Goal: Information Seeking & Learning: Check status

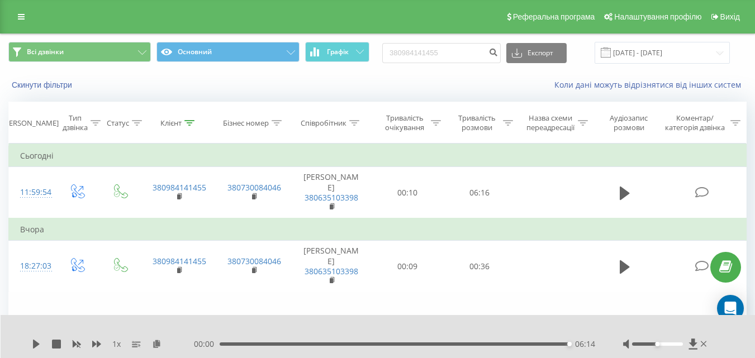
click at [27, 25] on div "Реферальна програма Налаштування профілю Вихід" at bounding box center [377, 17] width 755 height 34
click at [22, 15] on icon at bounding box center [21, 17] width 7 height 8
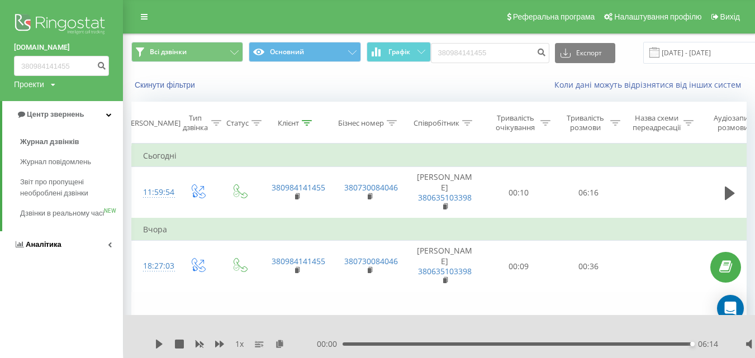
click at [45, 249] on span "Аналiтика" at bounding box center [44, 244] width 36 height 8
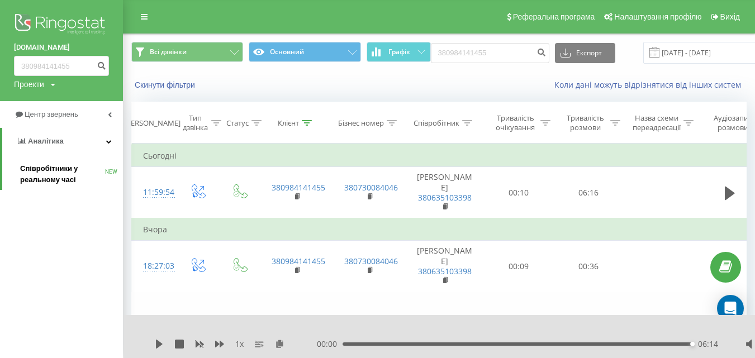
click at [67, 177] on span "Співробітники у реальному часі" at bounding box center [62, 174] width 85 height 22
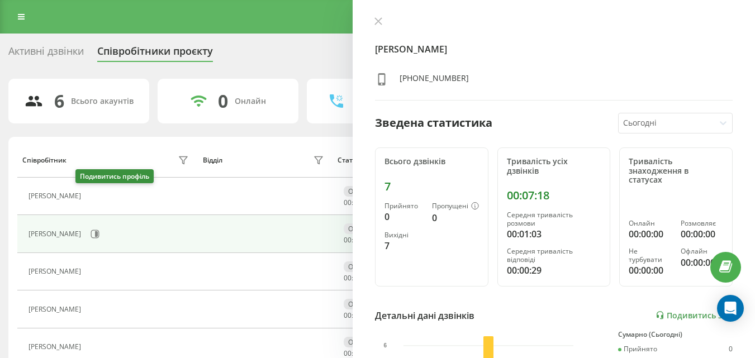
click at [89, 192] on icon at bounding box center [93, 196] width 9 height 9
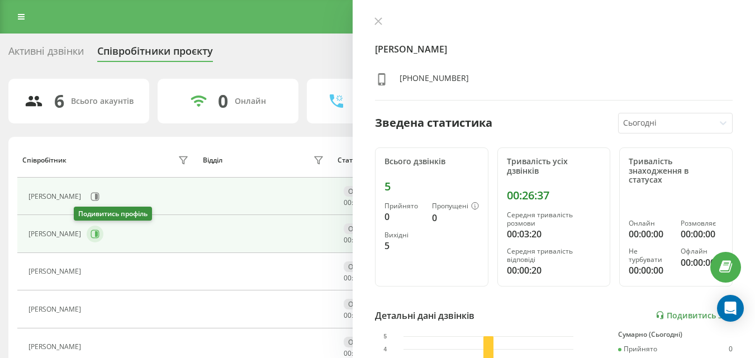
click at [91, 230] on icon at bounding box center [95, 234] width 9 height 9
